Goal: Find specific page/section: Find specific page/section

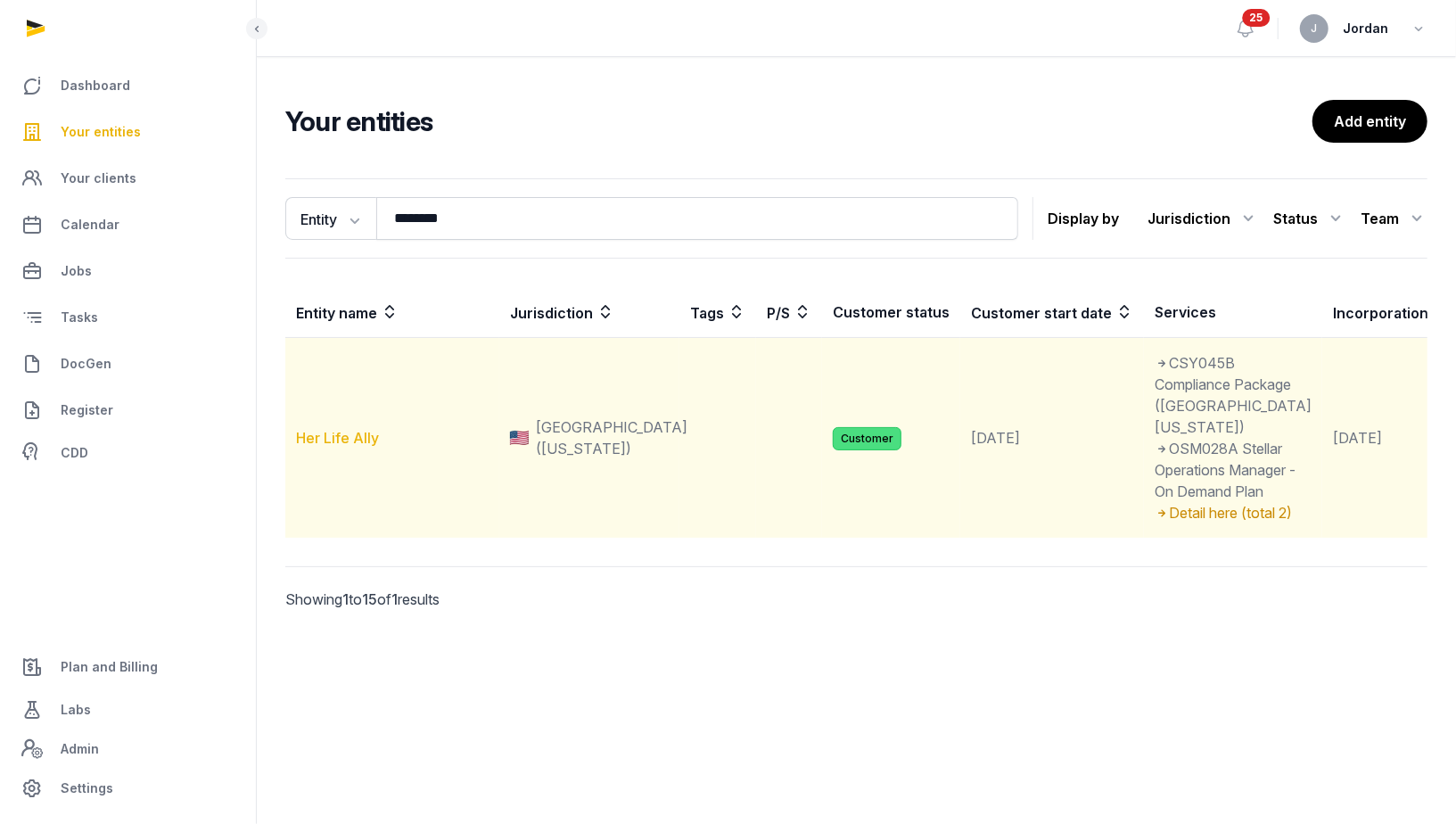
click at [362, 447] on link "Her Life Ally" at bounding box center [337, 437] width 83 height 18
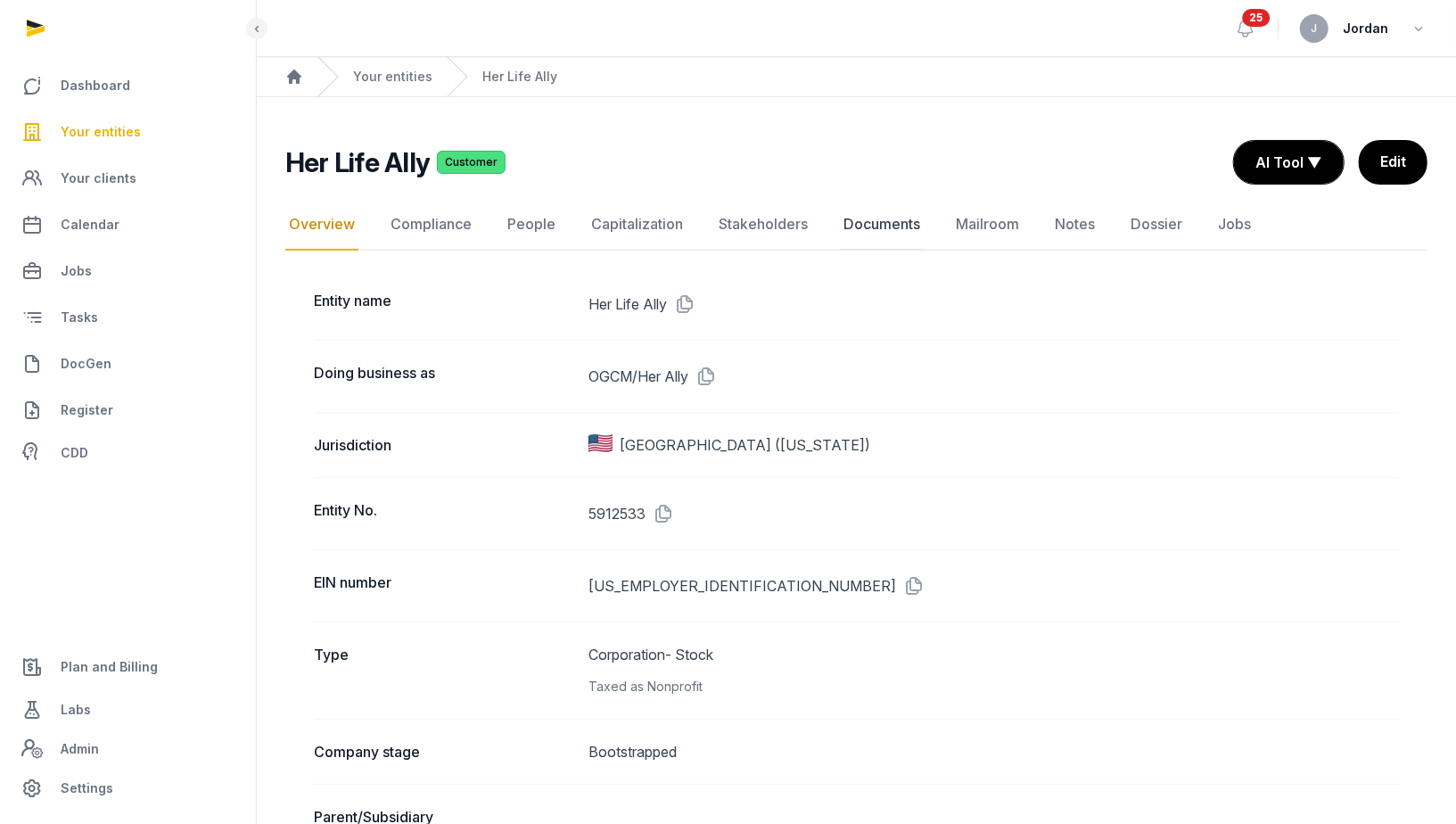
click at [875, 215] on link "Documents" at bounding box center [882, 225] width 84 height 52
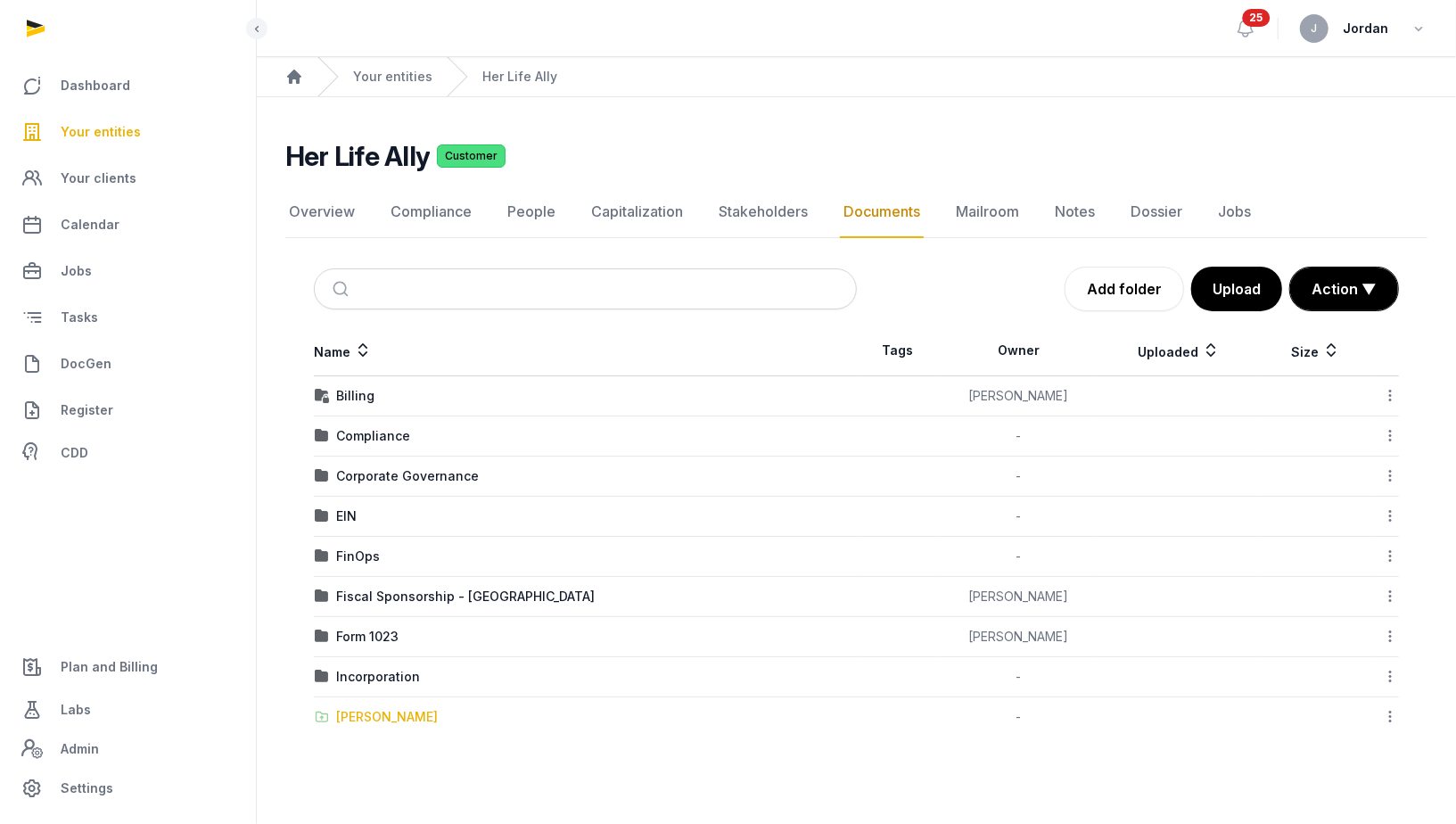
click at [393, 708] on div "[PERSON_NAME]" at bounding box center [387, 716] width 101 height 18
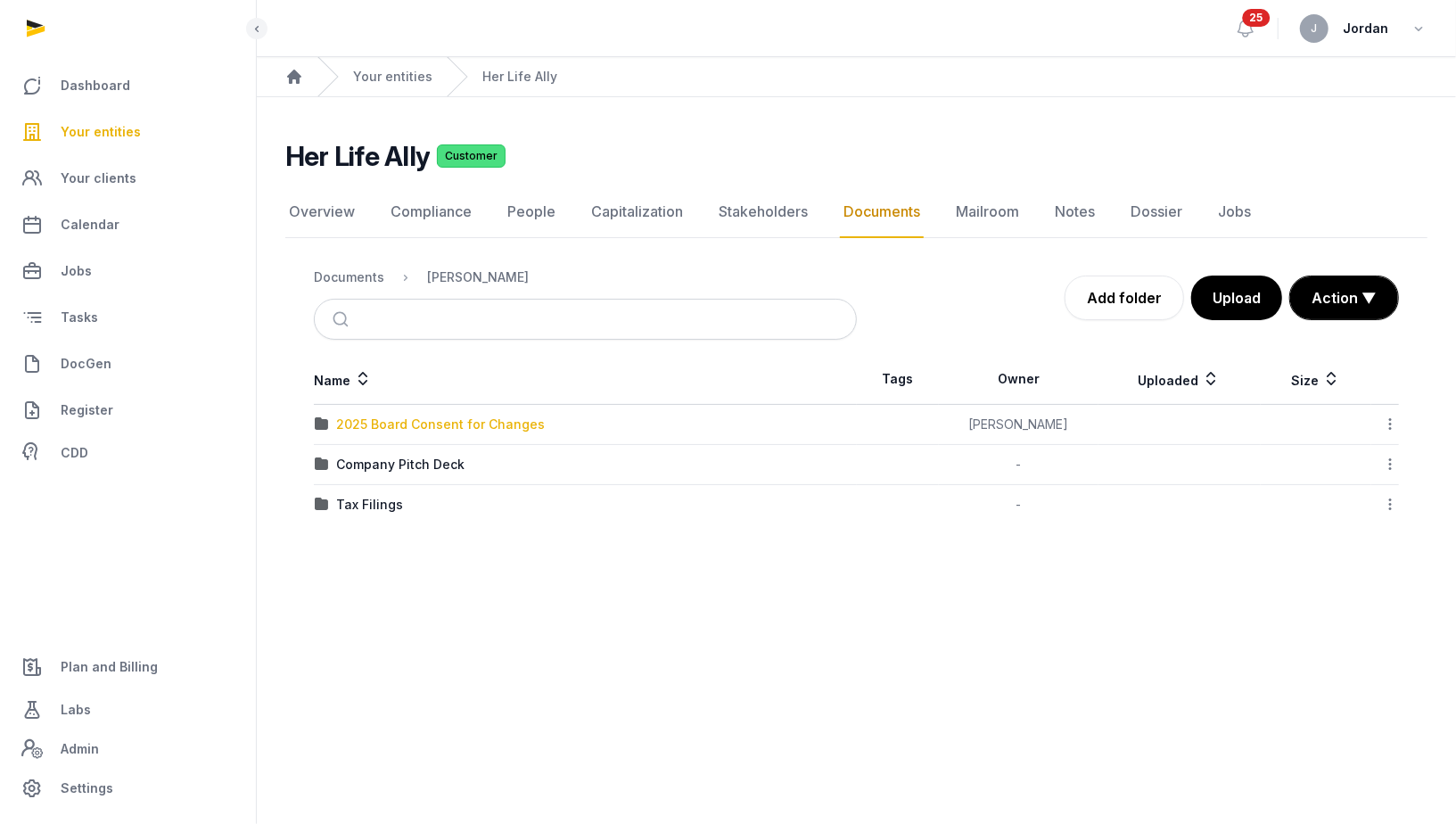
click at [534, 422] on div "2025 Board Consent for Changes" at bounding box center [441, 424] width 208 height 18
click at [0, 0] on div "Loading" at bounding box center [0, 0] width 0 height 0
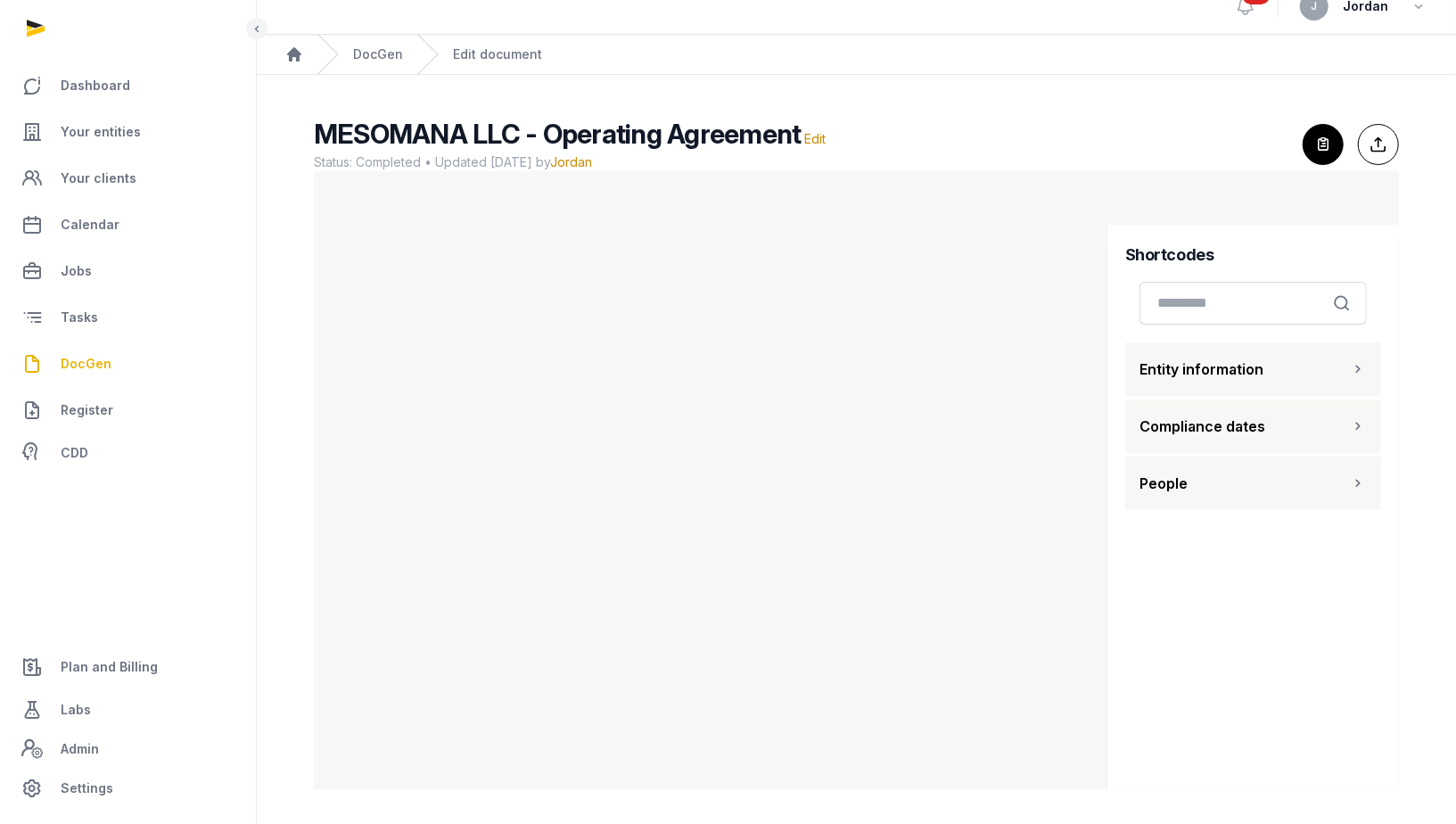
click at [118, 361] on link "DocGen" at bounding box center [127, 363] width 228 height 42
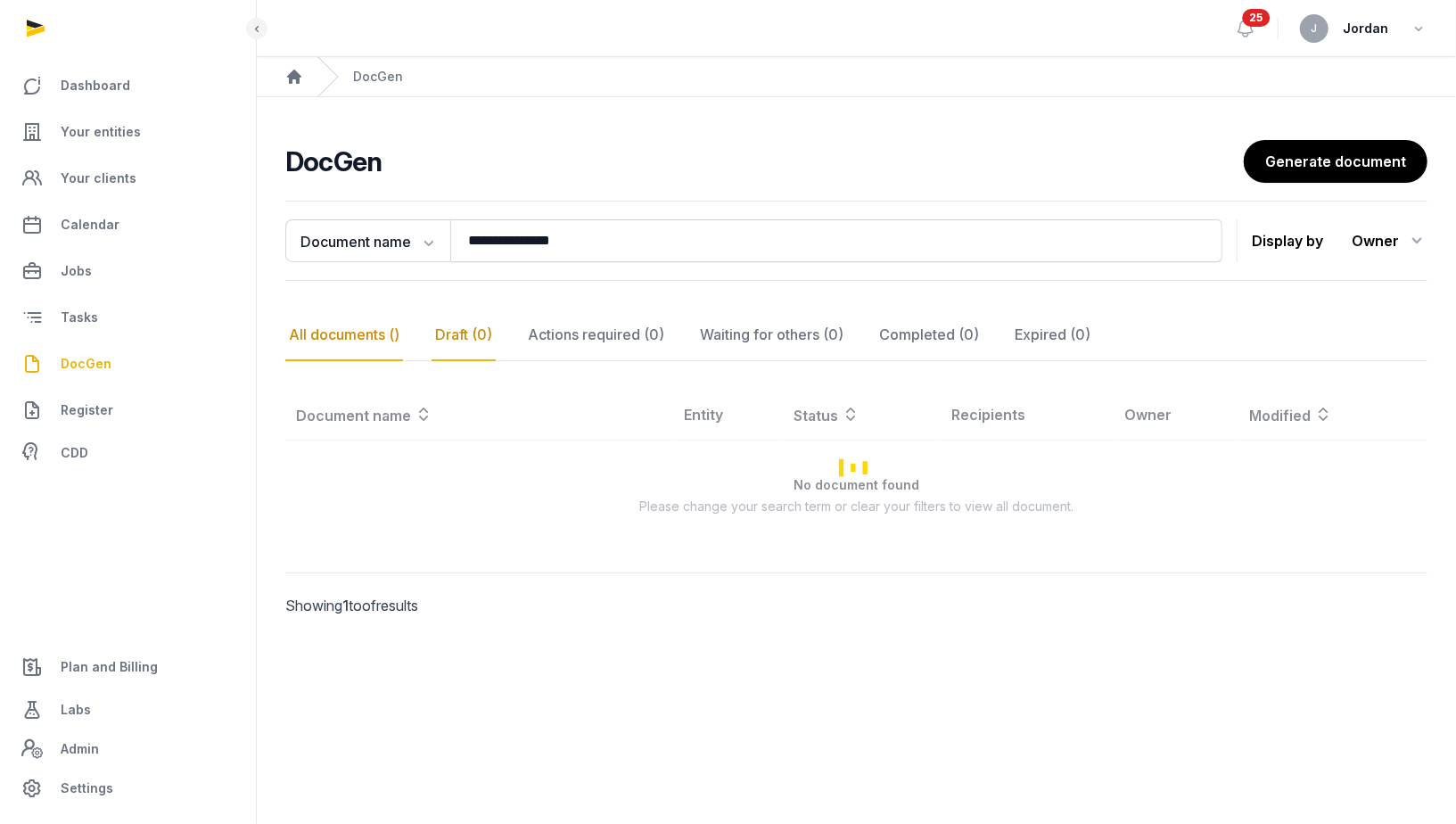
click at [478, 336] on div "Draft (0)" at bounding box center [464, 335] width 65 height 52
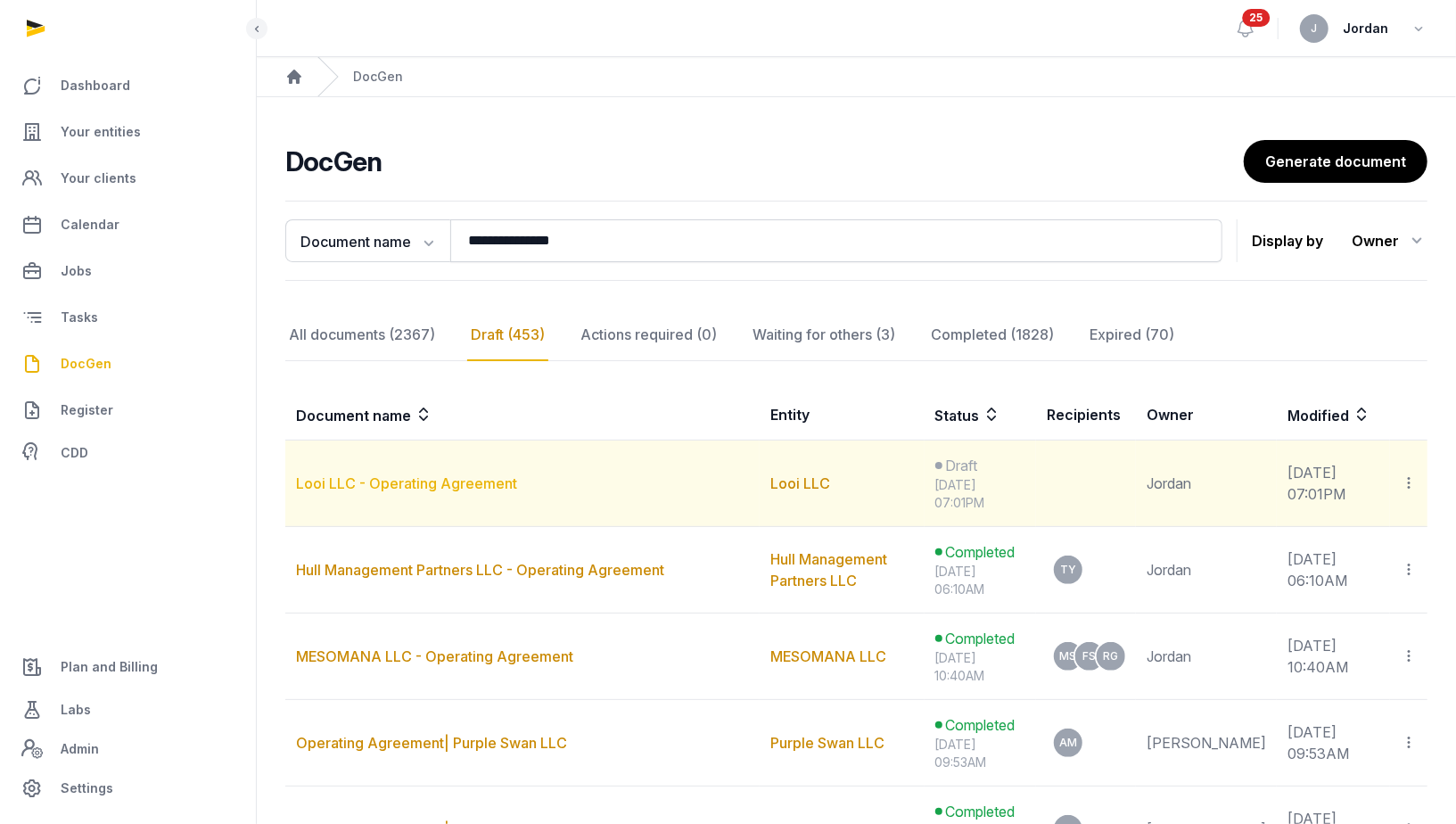
click at [489, 484] on link "Looi LLC - Operating Agreement" at bounding box center [407, 482] width 221 height 18
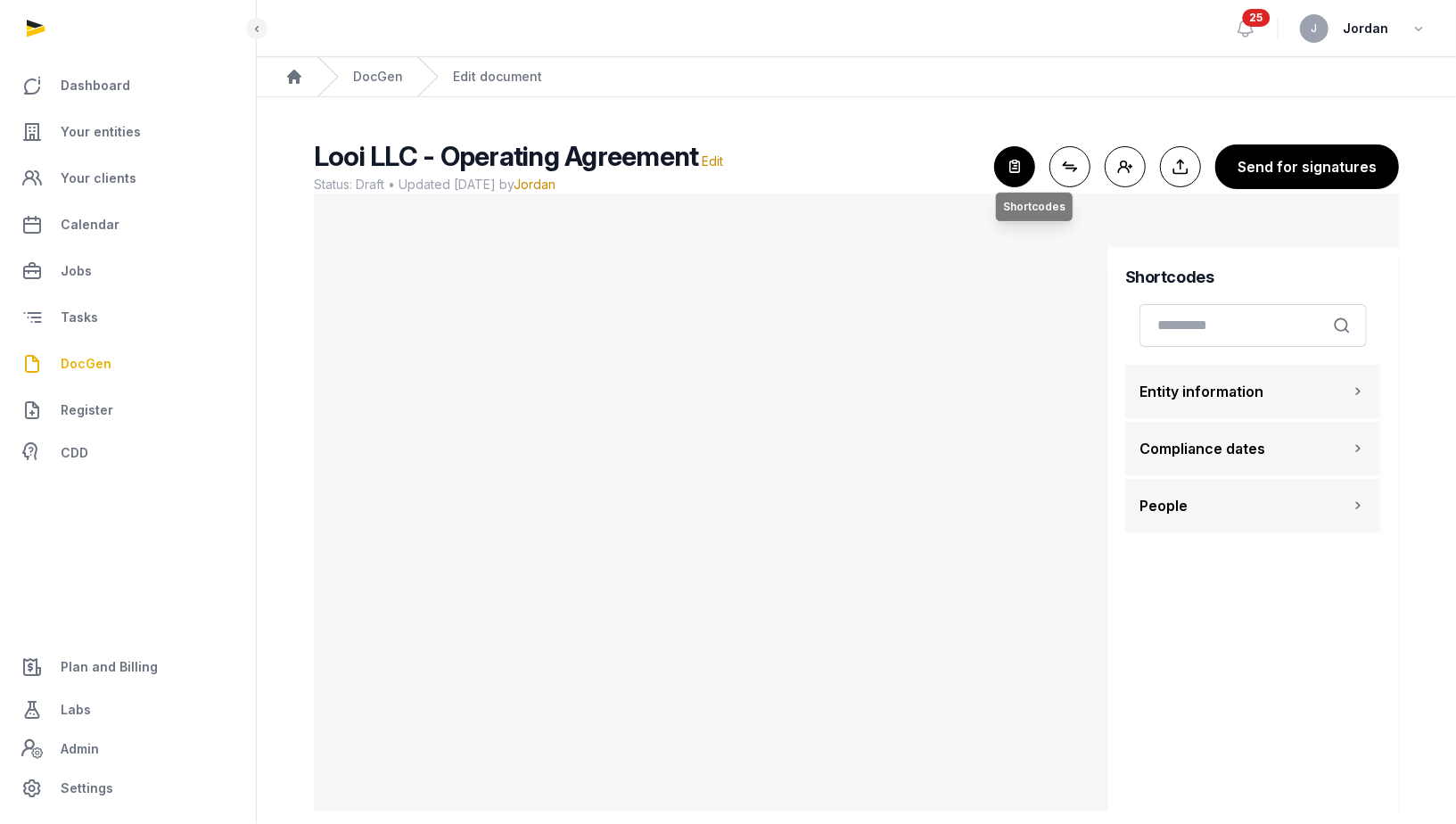
click at [1016, 160] on icon "button" at bounding box center [1014, 167] width 40 height 40
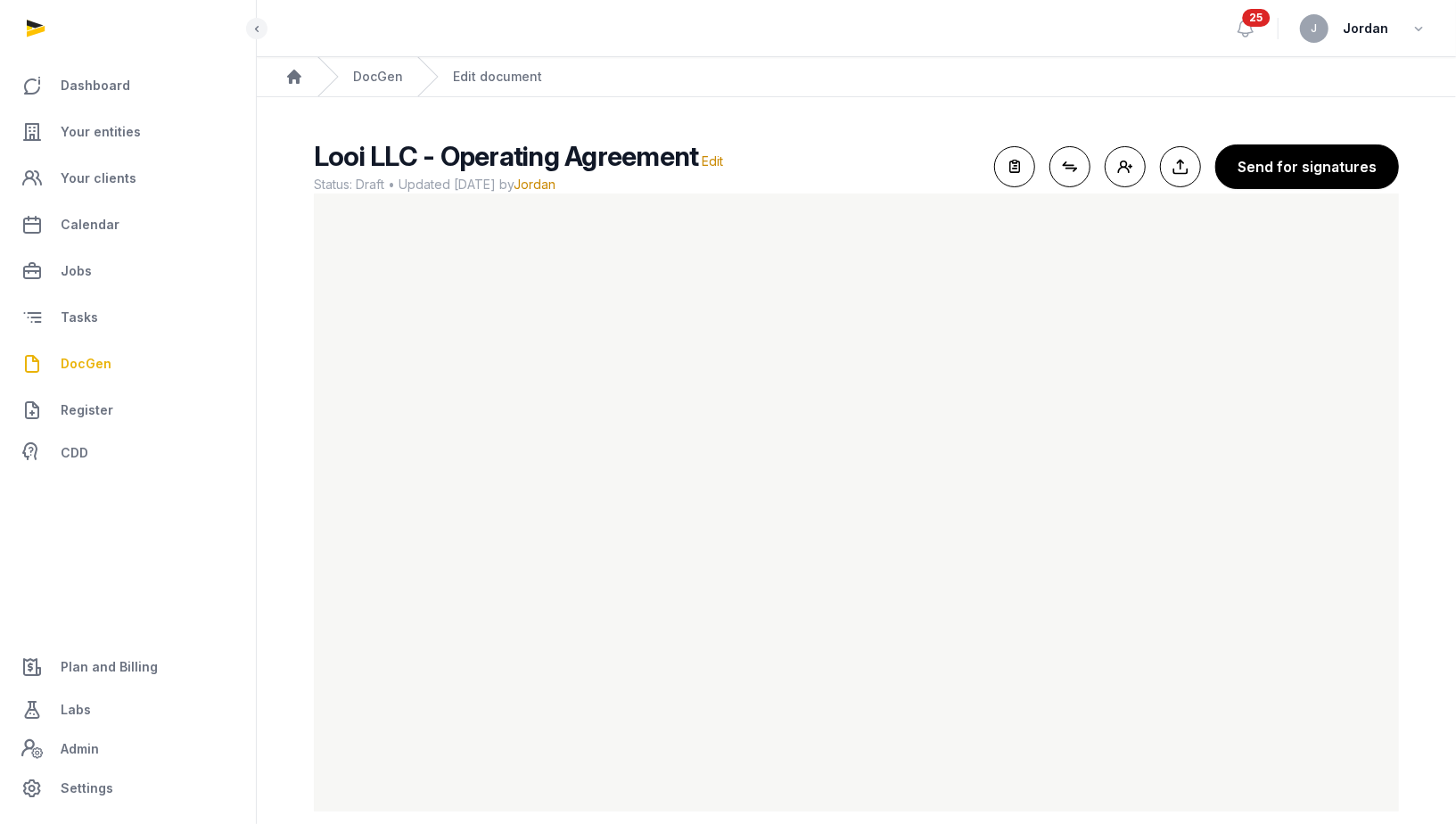
click at [908, 134] on main "Looi LLC - Operating Agreement Edit Status: Draft • Updated 2025-09-15 by Jorda…" at bounding box center [857, 471] width 1200 height 749
